Goal: Task Accomplishment & Management: Manage account settings

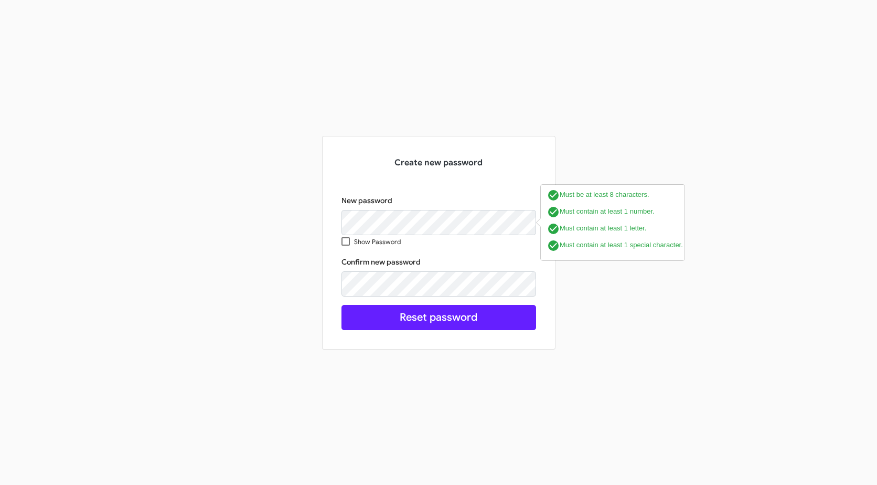
click at [211, 250] on div "Create new password New password Show Password check_circle Must be at least 8 …" at bounding box center [439, 243] width 598 height 214
click at [346, 240] on span at bounding box center [346, 241] width 8 height 8
click at [346, 246] on input "Show Password" at bounding box center [345, 246] width 1 height 1
checkbox input "true"
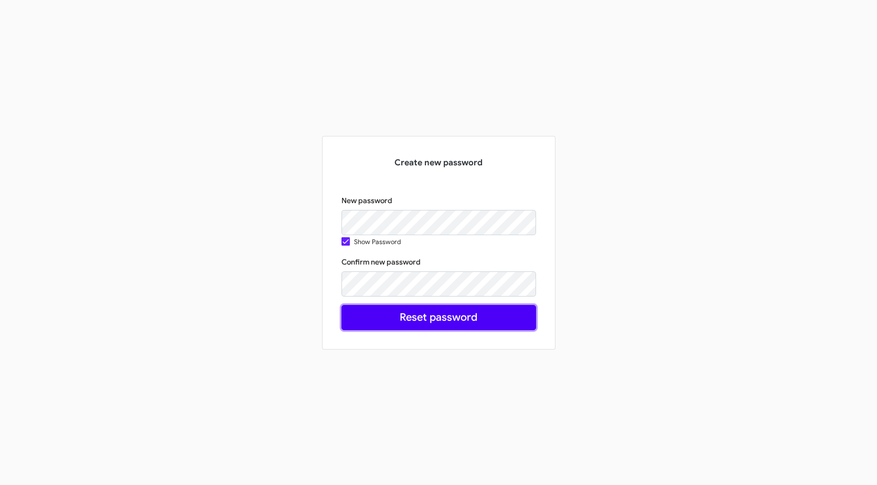
click at [355, 315] on button "Reset password" at bounding box center [439, 317] width 195 height 25
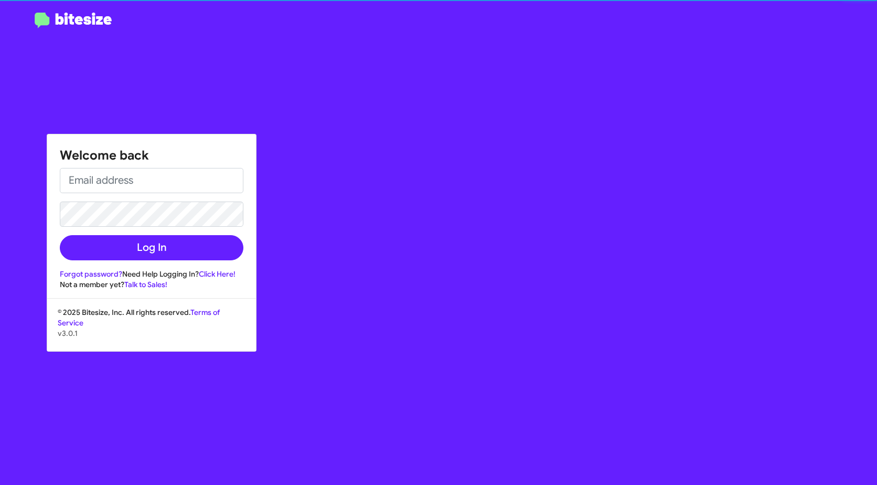
type input "[EMAIL_ADDRESS][DOMAIN_NAME]"
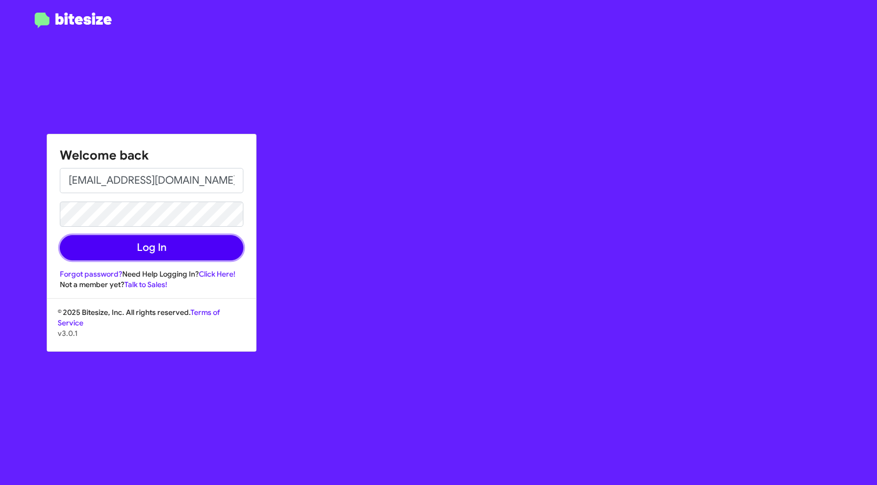
click at [70, 250] on button "Log In" at bounding box center [152, 247] width 184 height 25
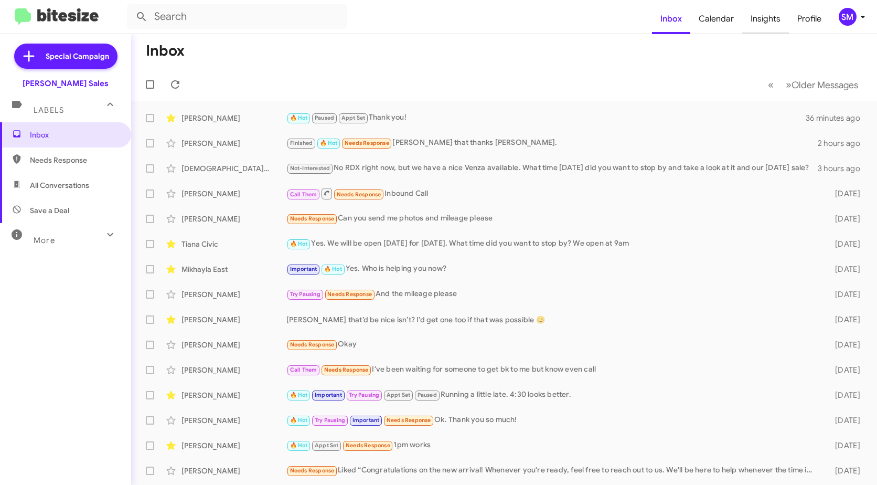
click at [768, 22] on span "Insights" at bounding box center [765, 19] width 47 height 30
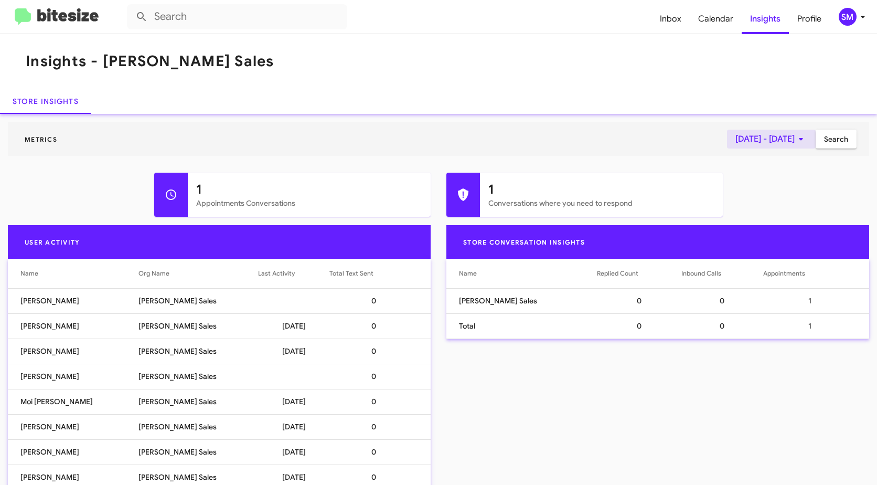
click at [795, 141] on icon at bounding box center [801, 139] width 13 height 13
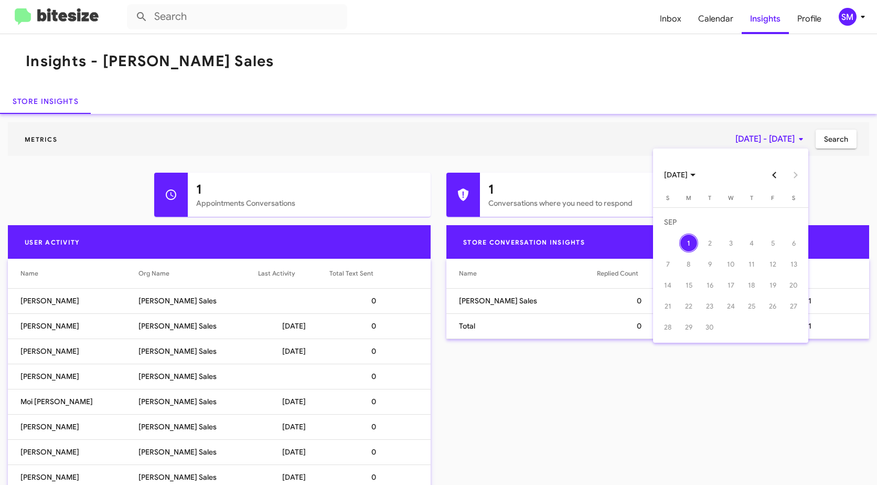
click at [775, 175] on button "Previous month" at bounding box center [774, 174] width 21 height 21
click at [770, 219] on div "1" at bounding box center [772, 222] width 19 height 19
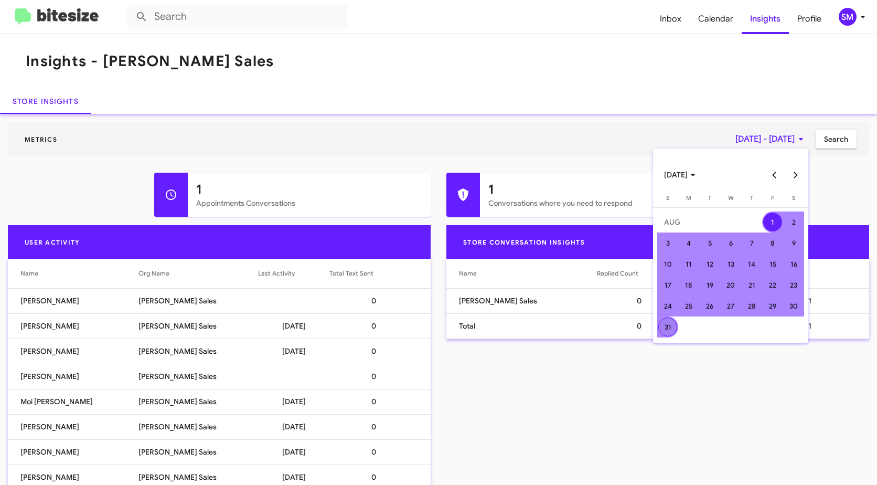
click at [667, 327] on div "31" at bounding box center [668, 326] width 19 height 19
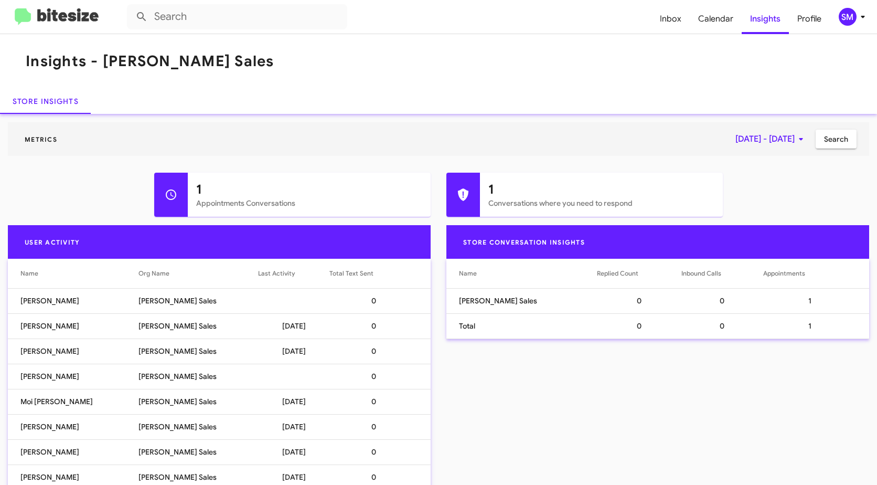
click at [831, 139] on span "Search" at bounding box center [836, 139] width 24 height 19
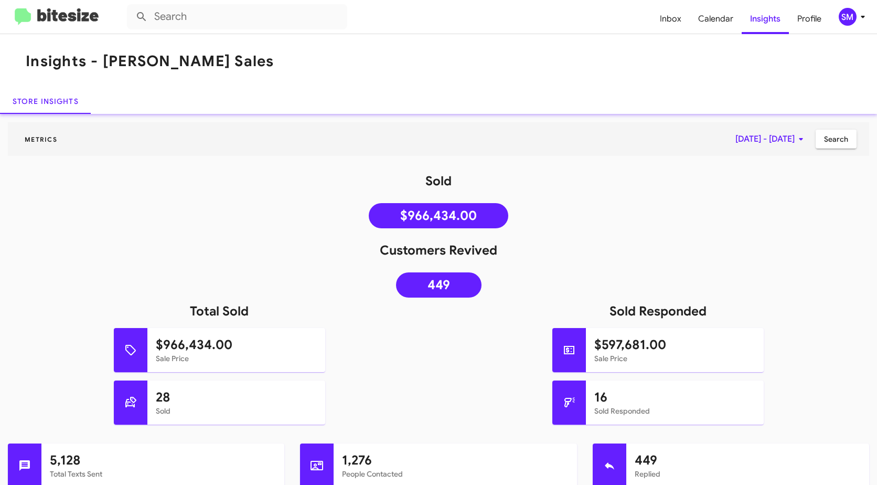
click at [561, 82] on mat-toolbar "Insights - [PERSON_NAME] Sales" at bounding box center [438, 61] width 877 height 55
